Goal: Transaction & Acquisition: Purchase product/service

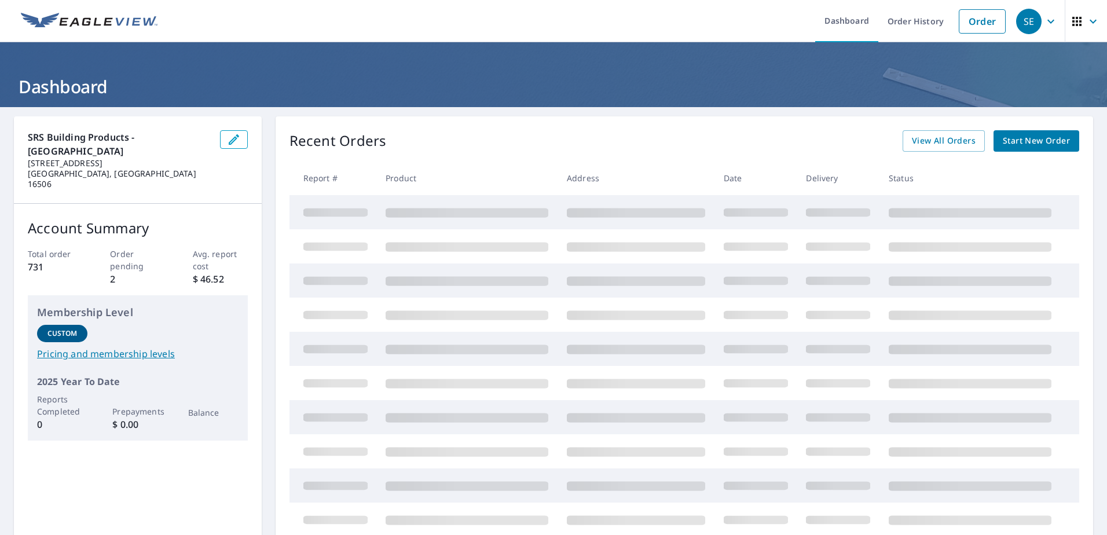
click at [1022, 140] on span "Start New Order" at bounding box center [1036, 141] width 67 height 14
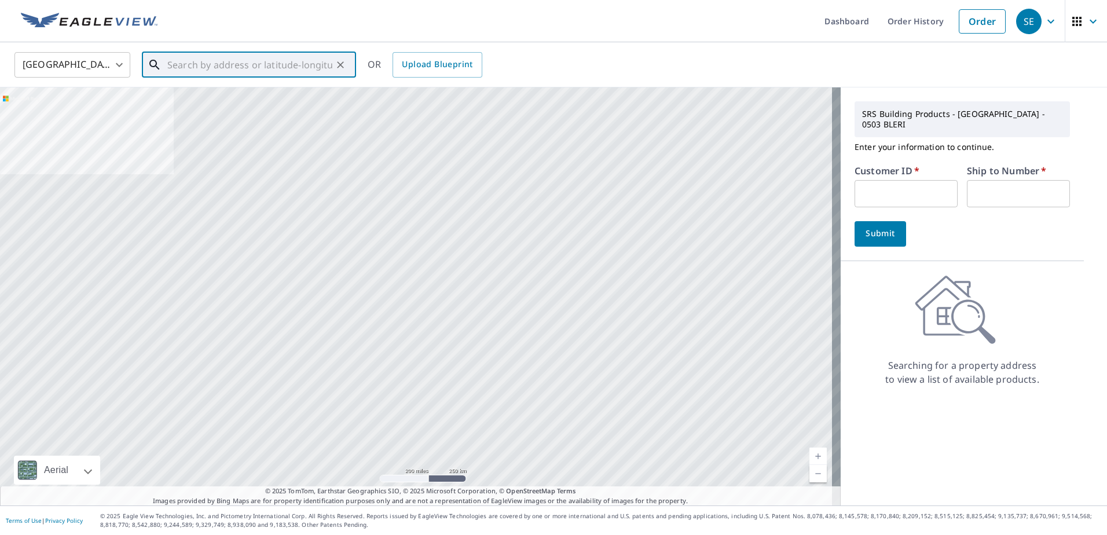
click at [207, 67] on input "text" at bounding box center [249, 65] width 165 height 32
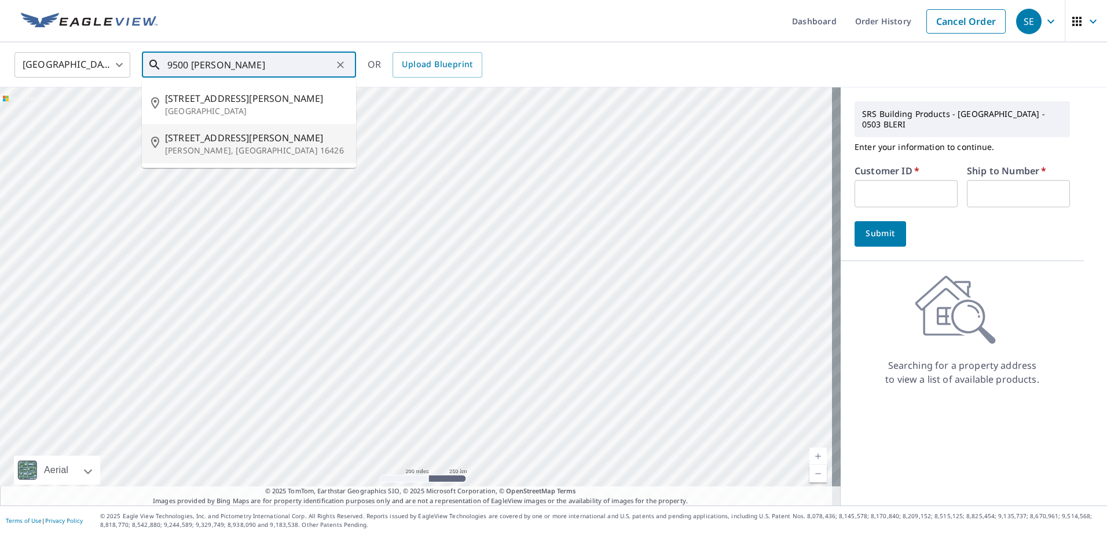
click at [197, 136] on span "[STREET_ADDRESS][PERSON_NAME]" at bounding box center [256, 138] width 182 height 14
type input "[STREET_ADDRESS][PERSON_NAME][PERSON_NAME]"
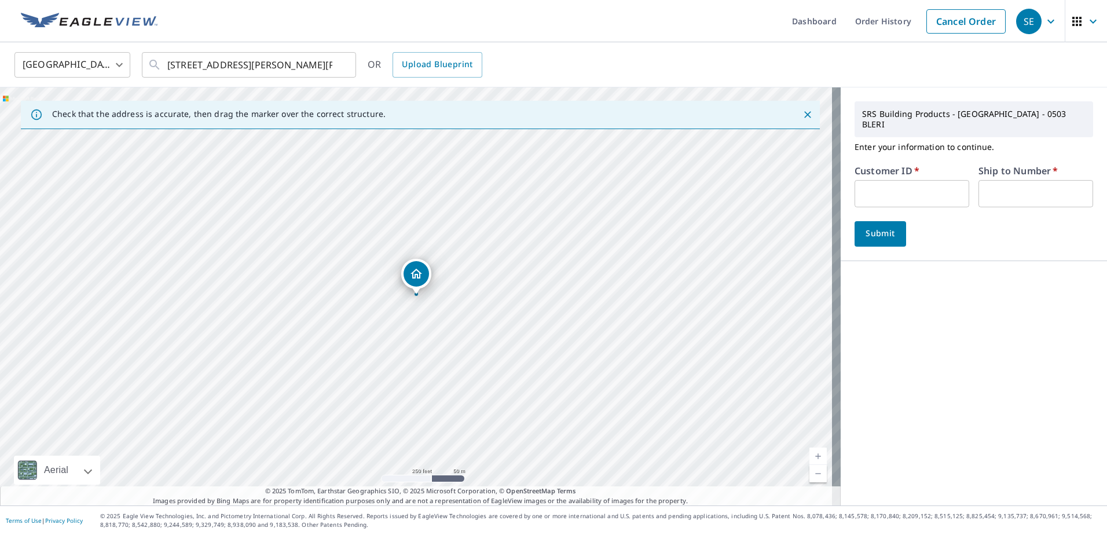
click at [874, 189] on input "text" at bounding box center [912, 193] width 115 height 27
paste input "216473"
type input "216473"
click at [997, 189] on input "text" at bounding box center [1036, 193] width 115 height 27
type input "0"
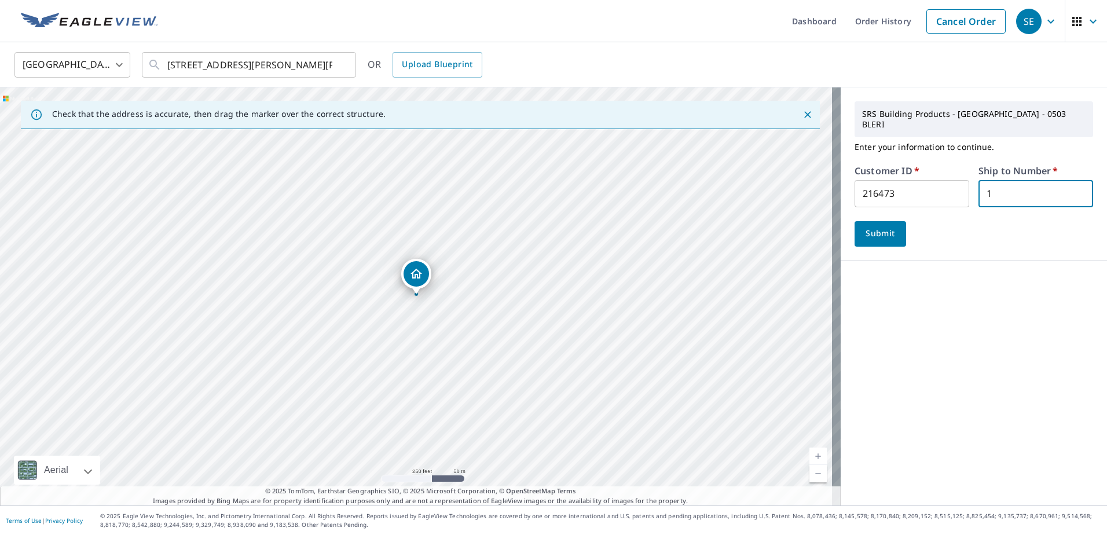
type input "1"
click at [874, 230] on span "Submit" at bounding box center [880, 233] width 33 height 14
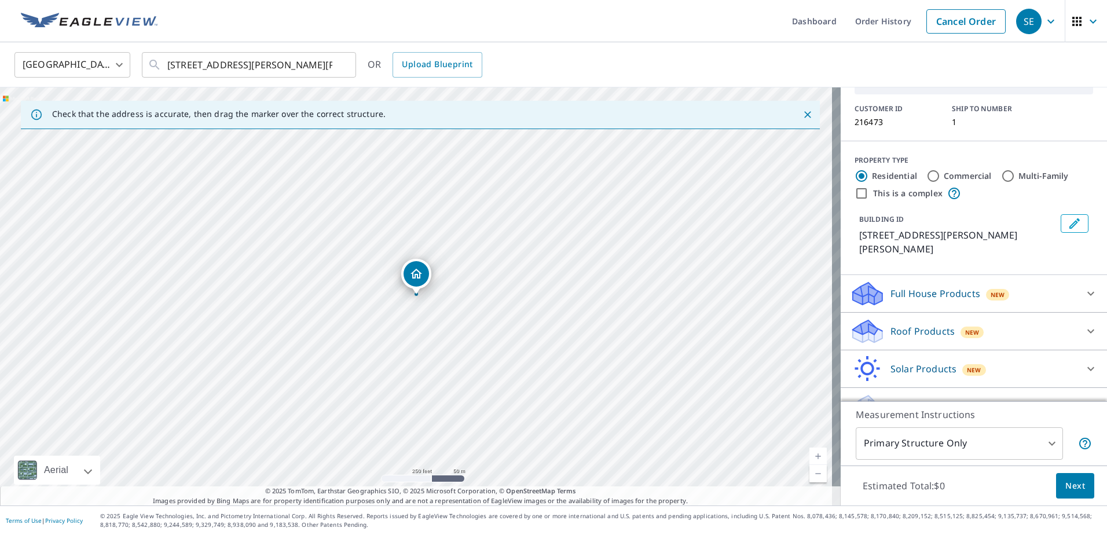
click at [895, 324] on p "Roof Products" at bounding box center [923, 331] width 64 height 14
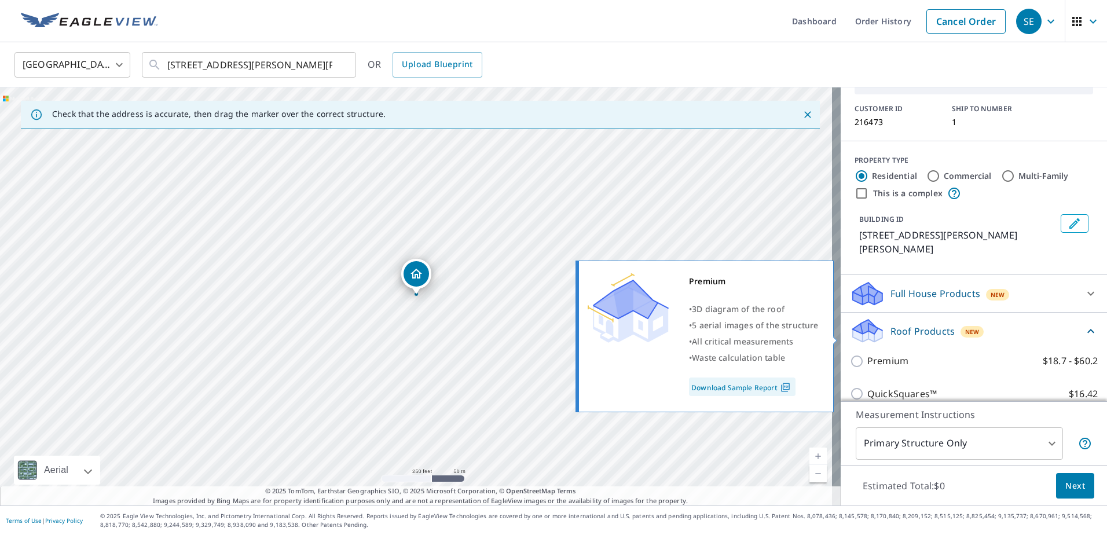
click at [872, 354] on p "Premium" at bounding box center [887, 361] width 41 height 14
click at [867, 354] on input "Premium $18.7 - $60.2" at bounding box center [858, 361] width 17 height 14
checkbox input "true"
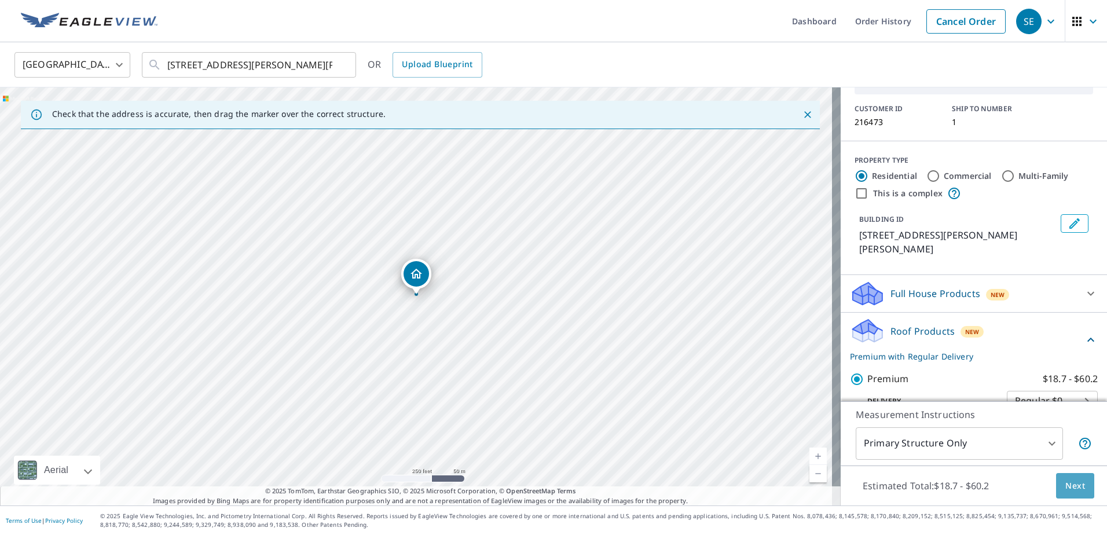
click at [1066, 484] on span "Next" at bounding box center [1076, 486] width 20 height 14
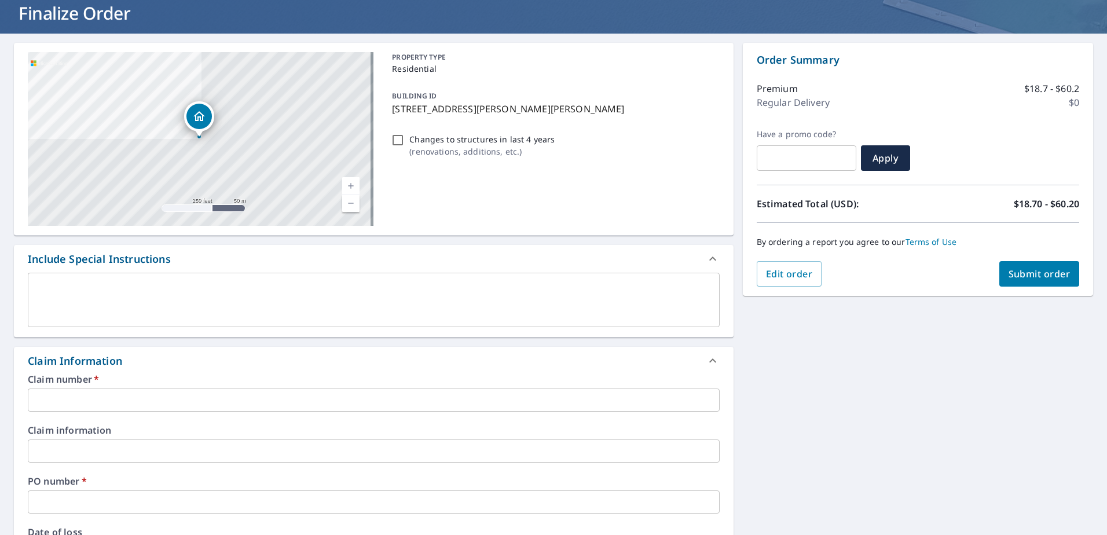
scroll to position [155, 0]
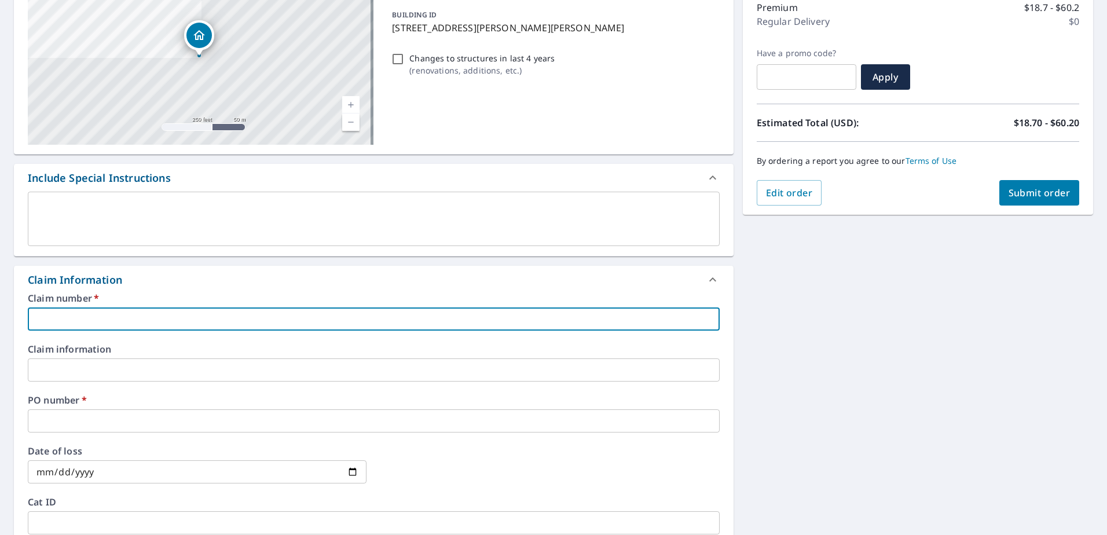
click at [107, 313] on input "text" at bounding box center [374, 318] width 692 height 23
type input "9"
checkbox input "true"
type input "95"
checkbox input "true"
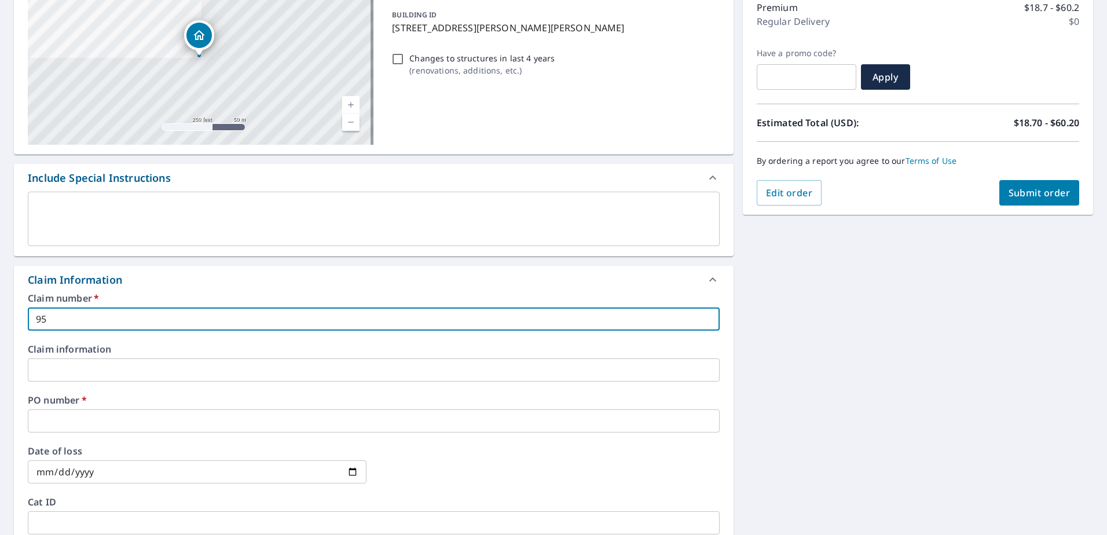
type input "950"
checkbox input "true"
type input "9500"
checkbox input "true"
type input "9500"
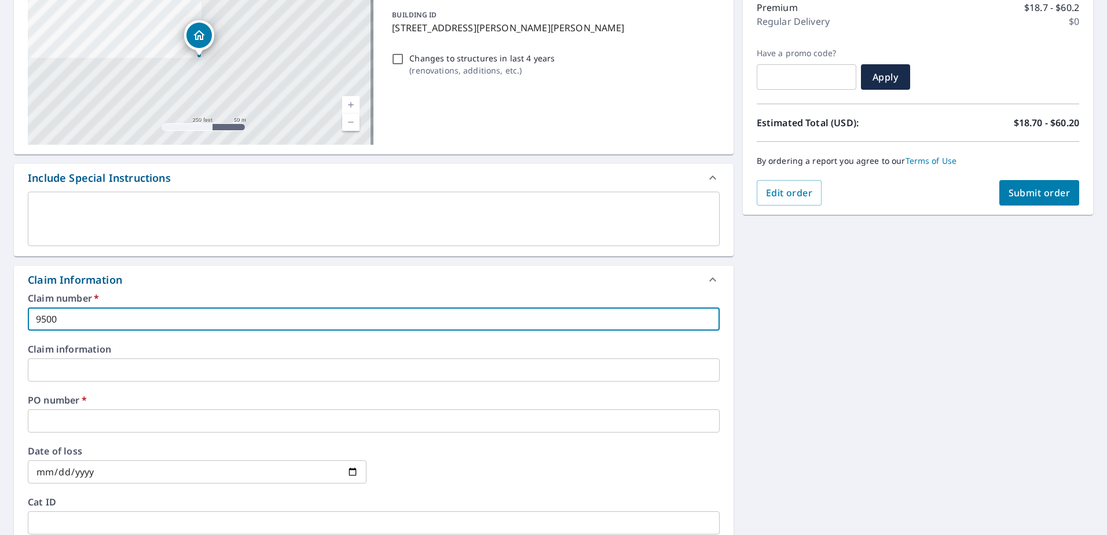
checkbox input "true"
type input "9500 s"
checkbox input "true"
type input "9500 si"
checkbox input "true"
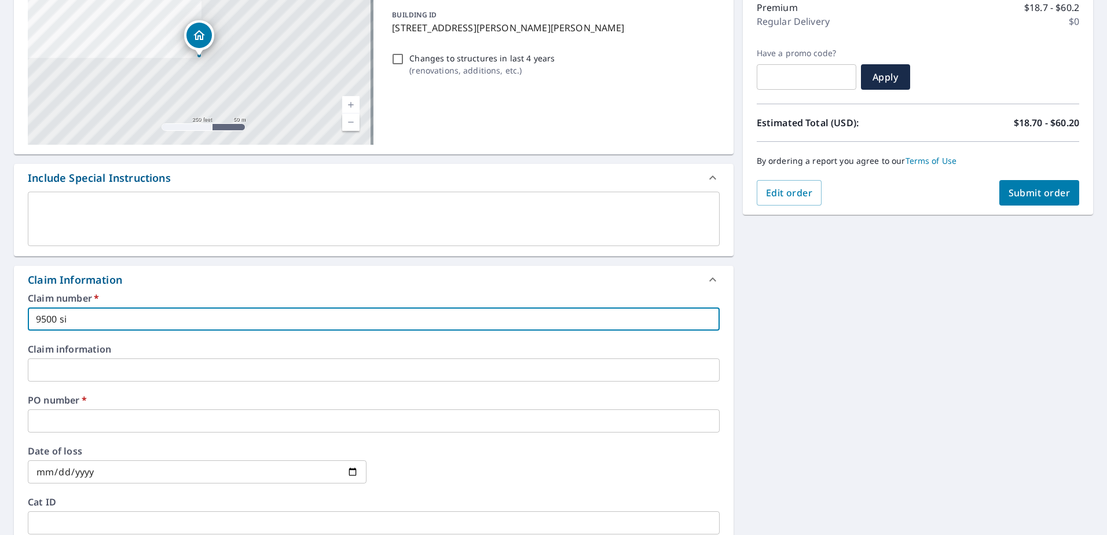
type input "9500 sil"
checkbox input "true"
type input "9500 silv"
checkbox input "true"
type input "9500 silve"
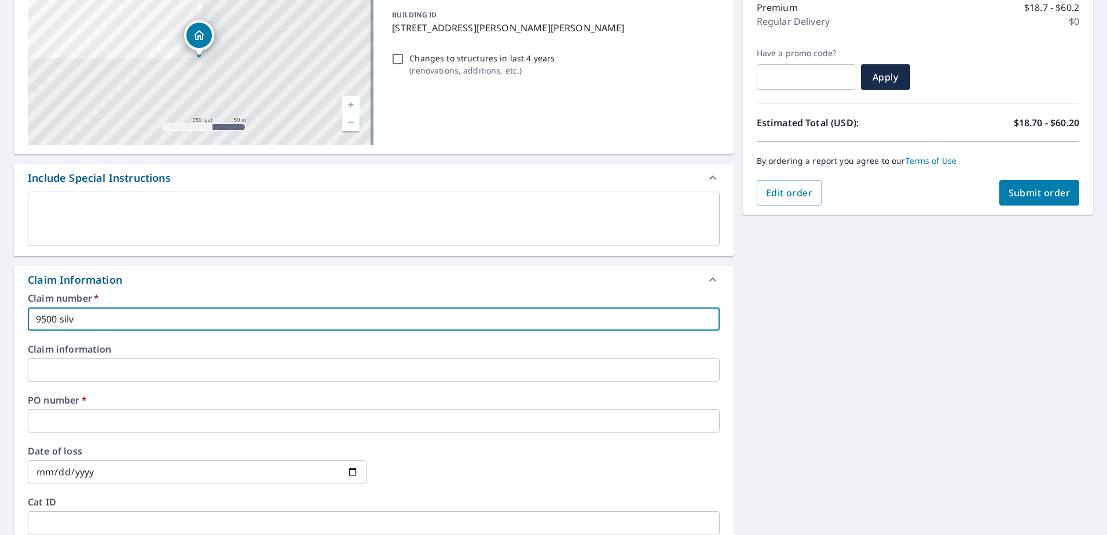
checkbox input "true"
type input "9500 silver"
checkbox input "true"
type input "9500 silvert"
checkbox input "true"
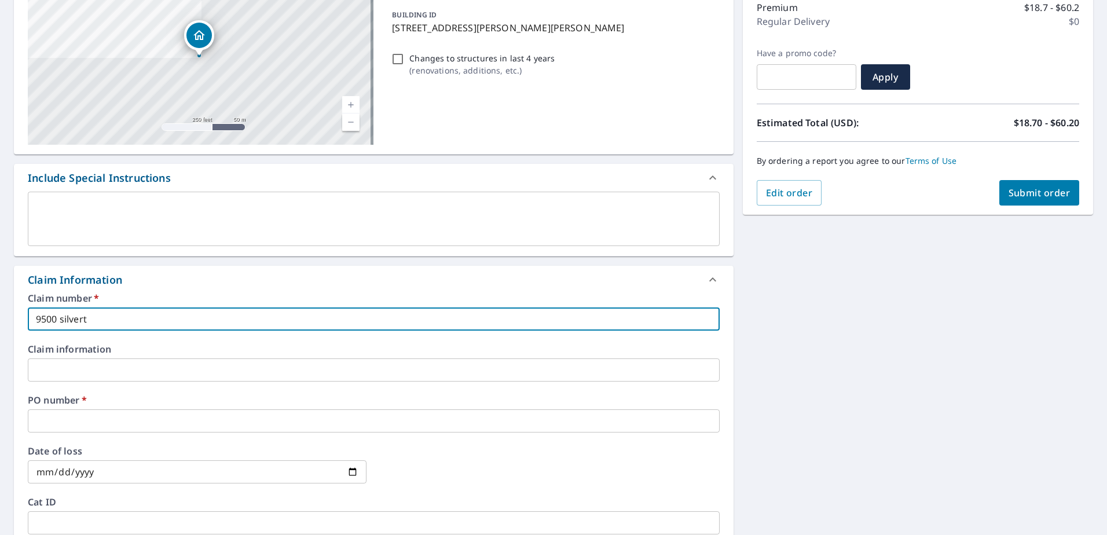
type input "9500 silverth"
checkbox input "true"
type input "9500 silvertho"
checkbox input "true"
type input "9500 silverthor"
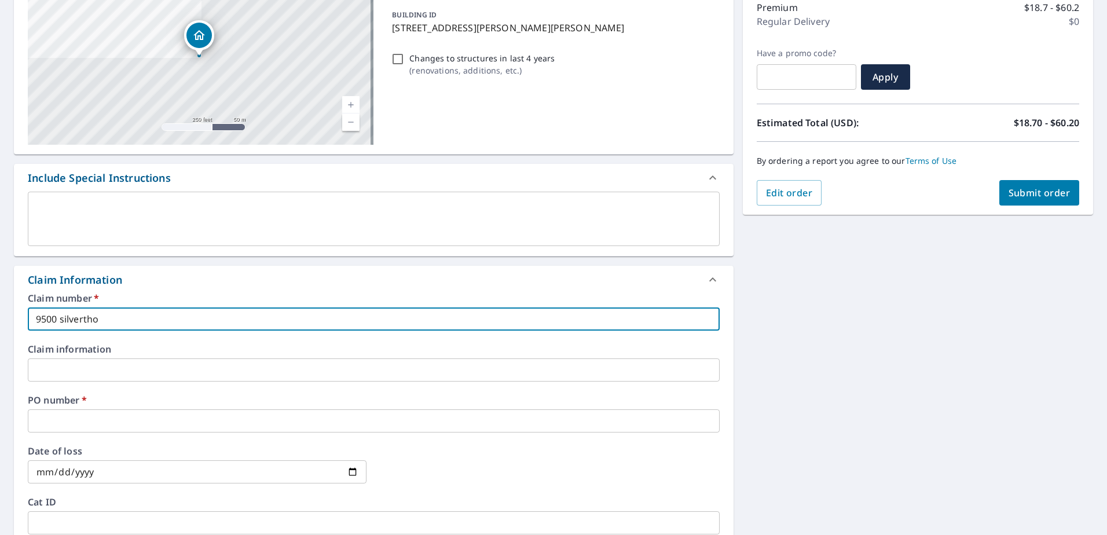
checkbox input "true"
type input "9500 [PERSON_NAME]"
checkbox input "true"
type input "9500 silverthorne"
checkbox input "true"
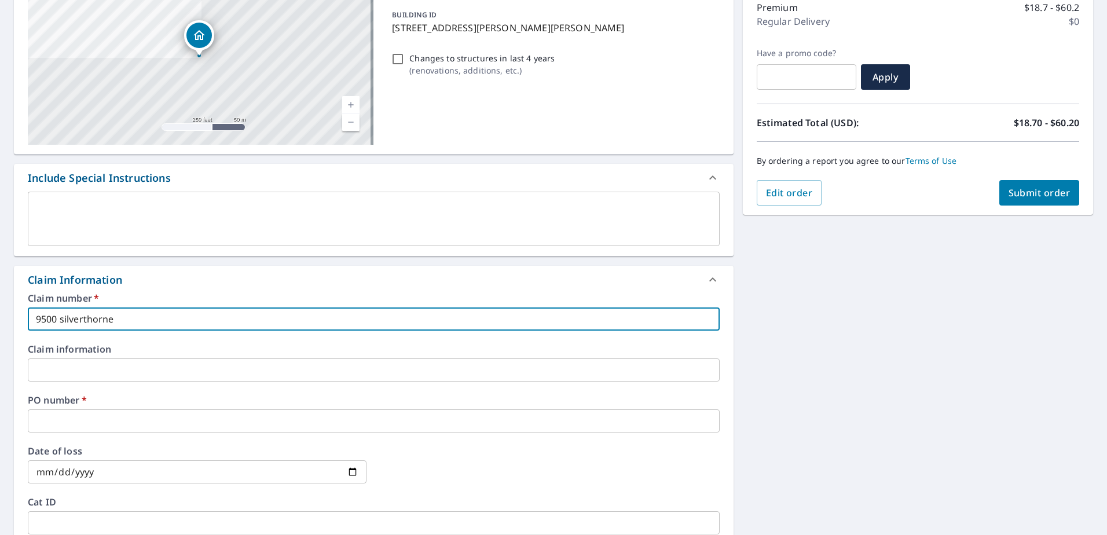
type input "9500 silverthorne"
checkbox input "true"
type input "9500 silverthorne r"
checkbox input "true"
type input "9500 silverthorne ro"
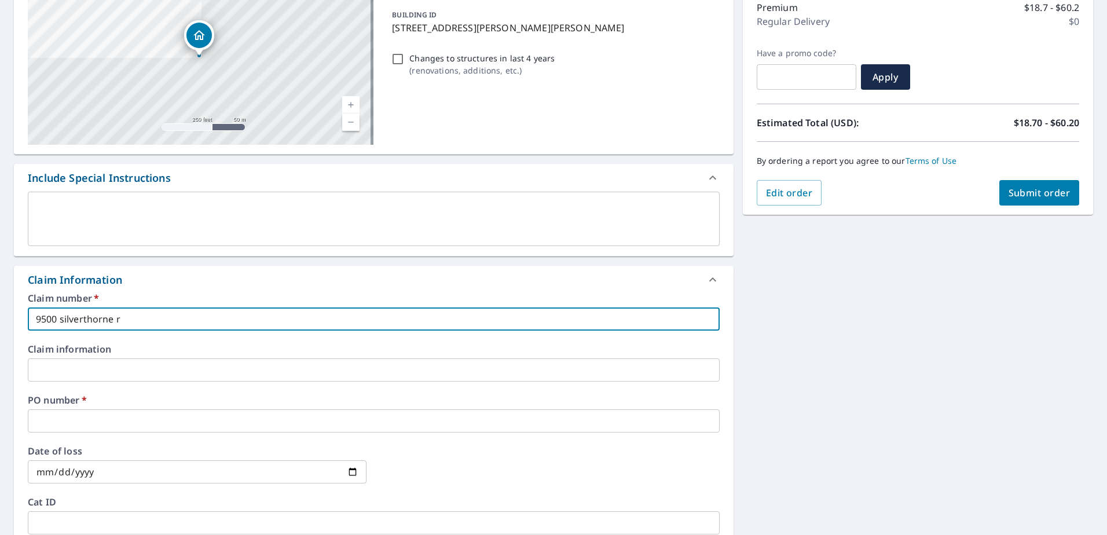
checkbox input "true"
type input "9500 silverthorne roa"
checkbox input "true"
type input "[STREET_ADDRESS]"
checkbox input "true"
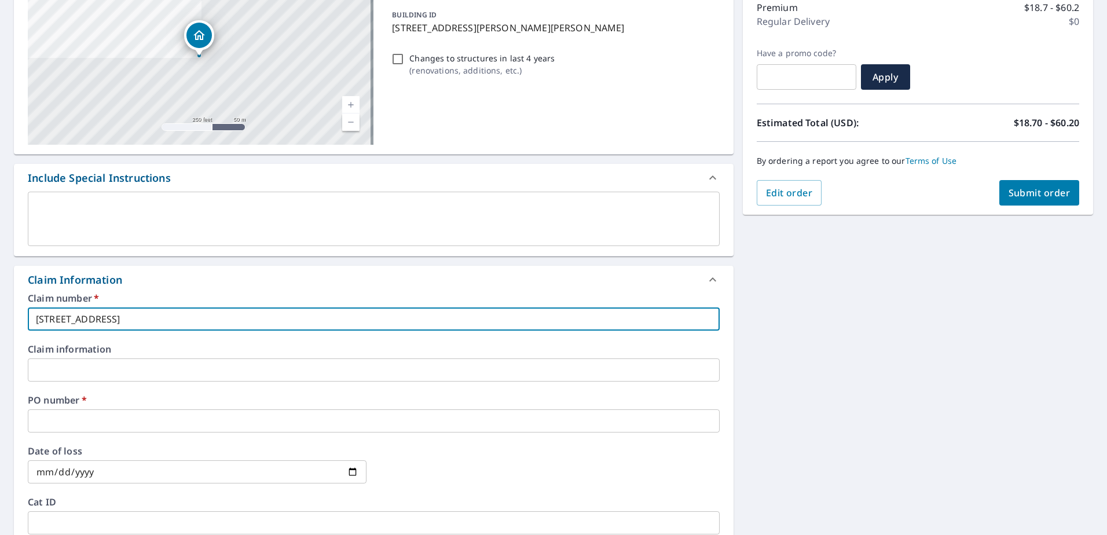
type input "[STREET_ADDRESS]"
checkbox input "true"
type input "[STREET_ADDRESS]"
checkbox input "true"
type input "[STREET_ADDRESS]"
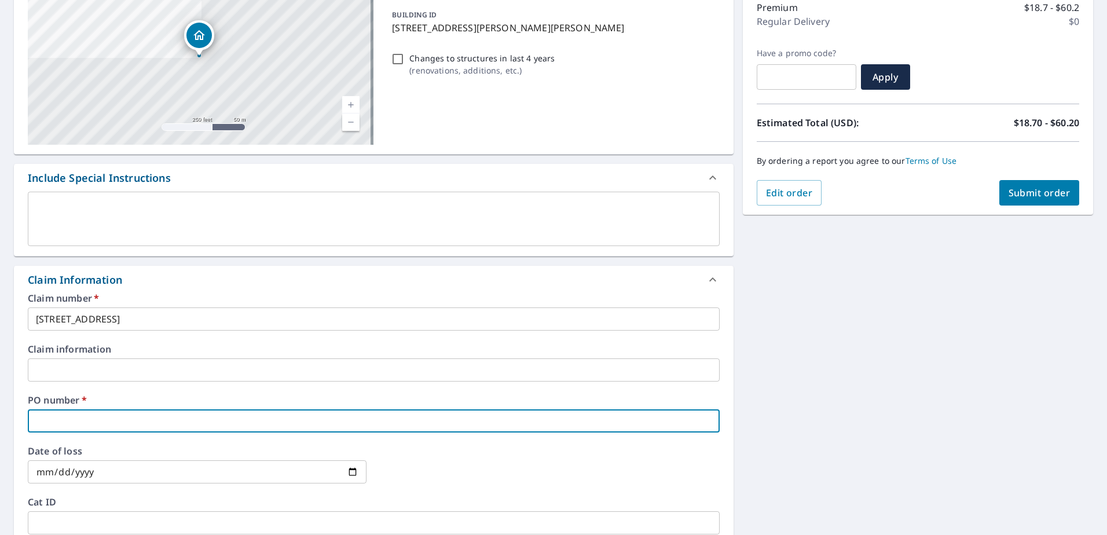
click at [83, 422] on input "text" at bounding box center [374, 420] width 692 height 23
type input "2"
checkbox input "true"
type input "21"
checkbox input "true"
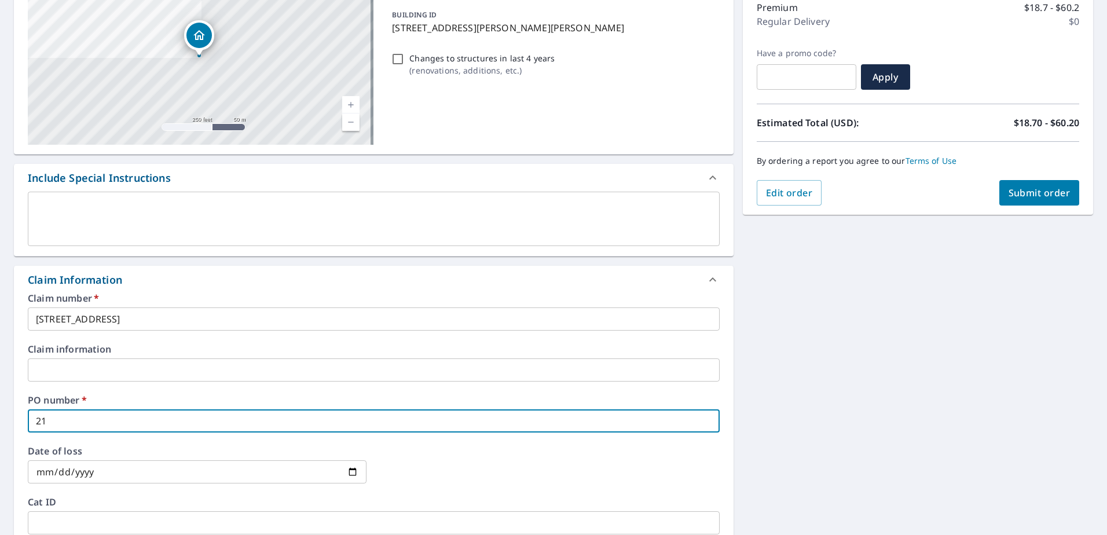
type input "216"
checkbox input "true"
type input "2164"
checkbox input "true"
type input "21647"
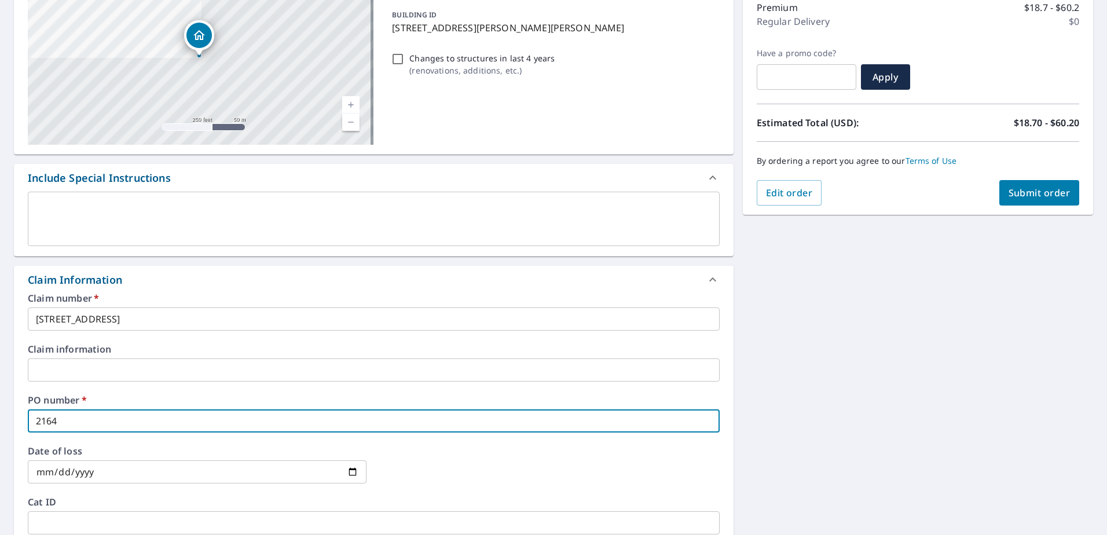
checkbox input "true"
type input "216473"
checkbox input "true"
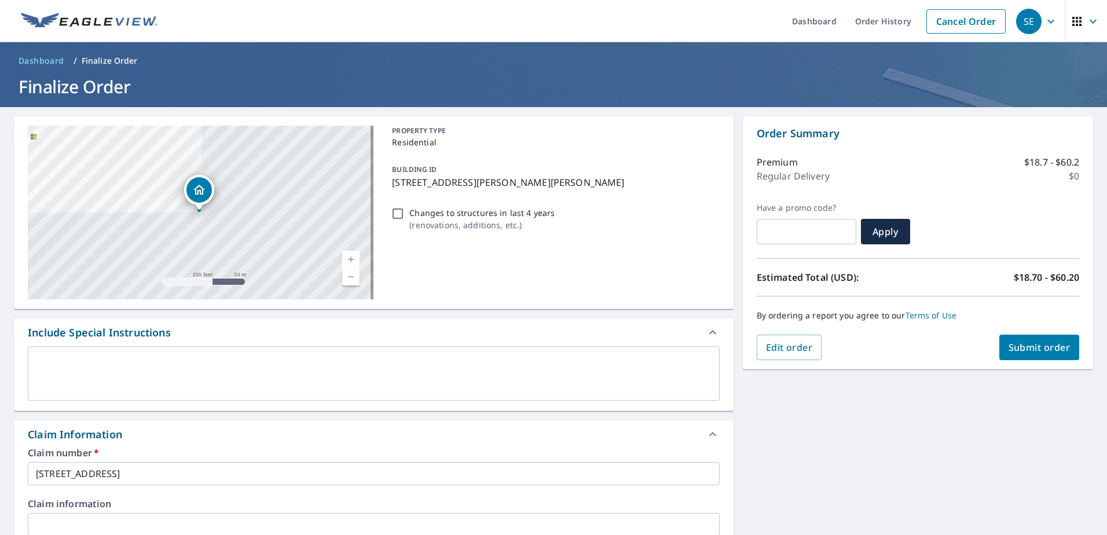
type input "216473"
click at [1022, 345] on span "Submit order" at bounding box center [1040, 347] width 62 height 13
checkbox input "true"
